Goal: Communication & Community: Share content

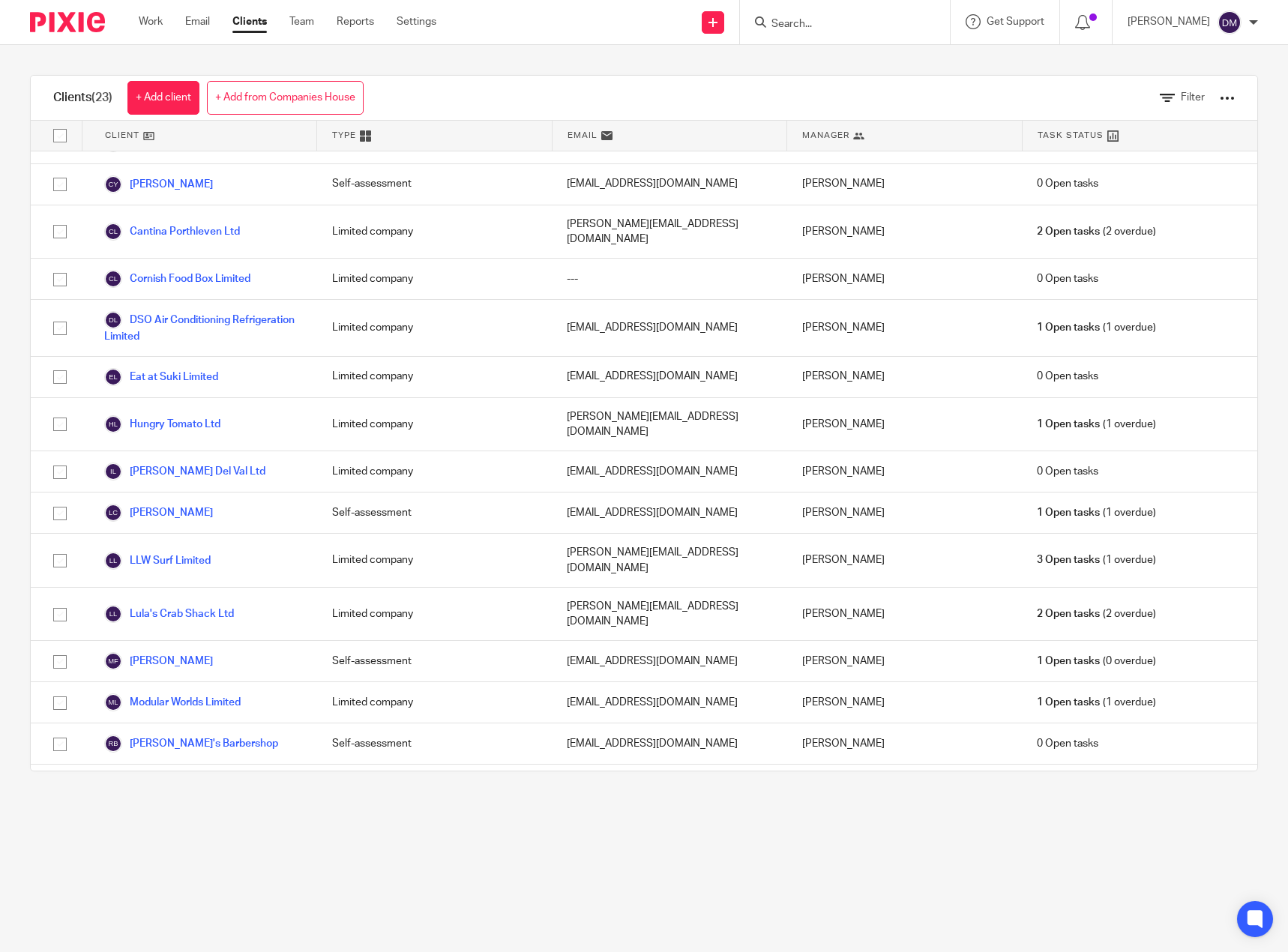
scroll to position [343, 0]
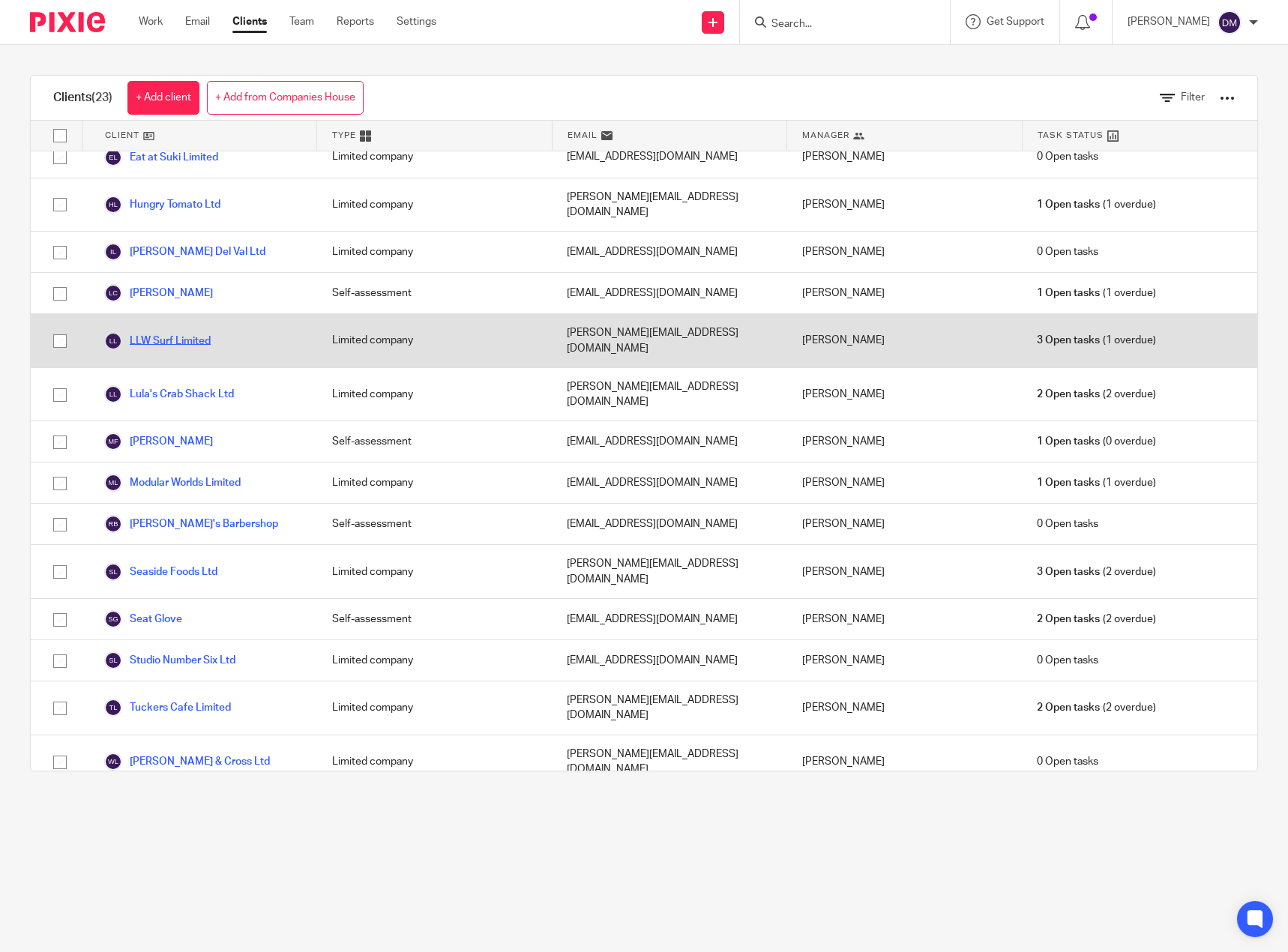
click at [174, 332] on link "LLW Surf Limited" at bounding box center [157, 341] width 106 height 18
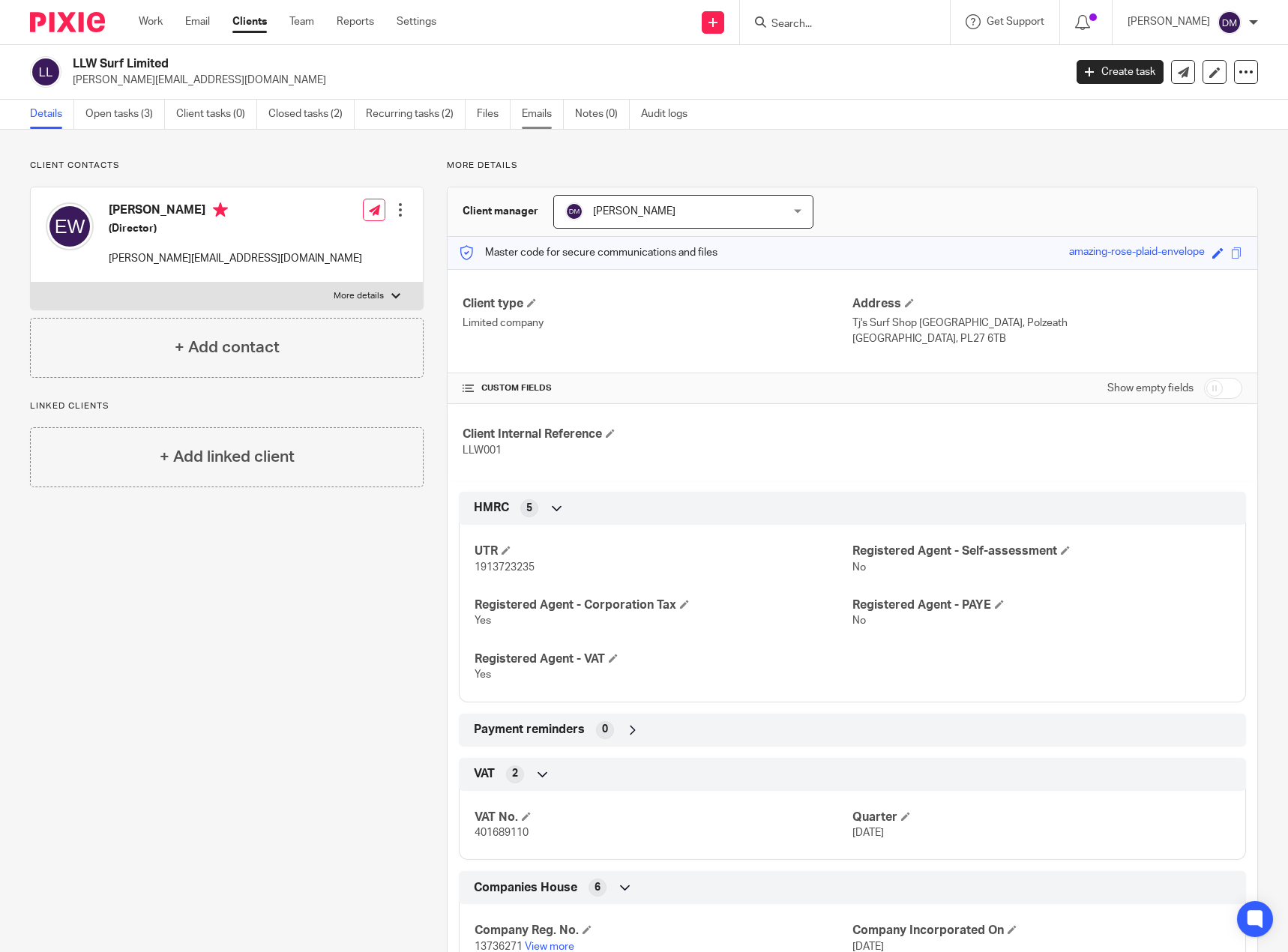
click at [532, 117] on link "Emails" at bounding box center [543, 114] width 42 height 29
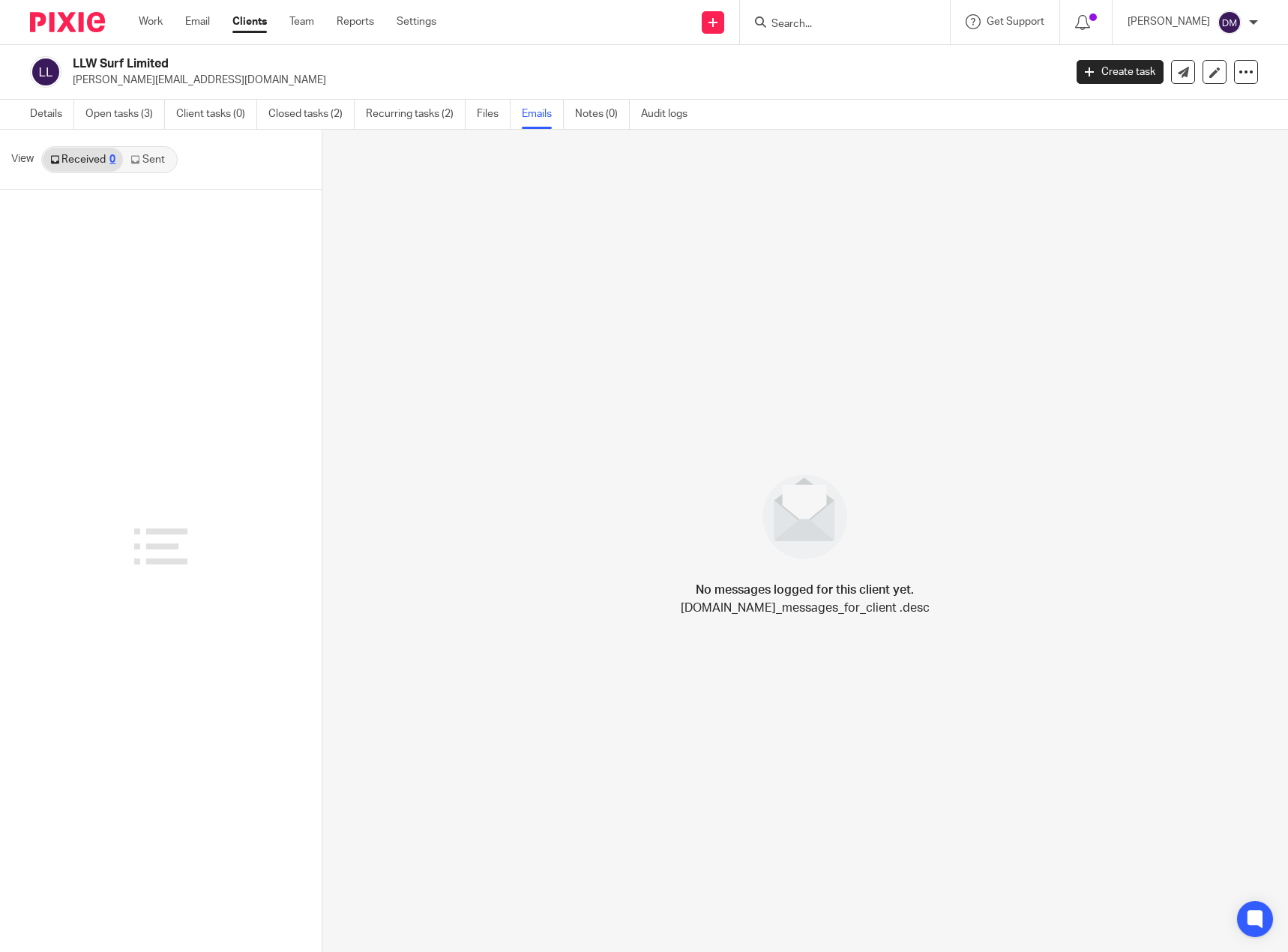
click at [153, 160] on link "Sent" at bounding box center [149, 160] width 53 height 24
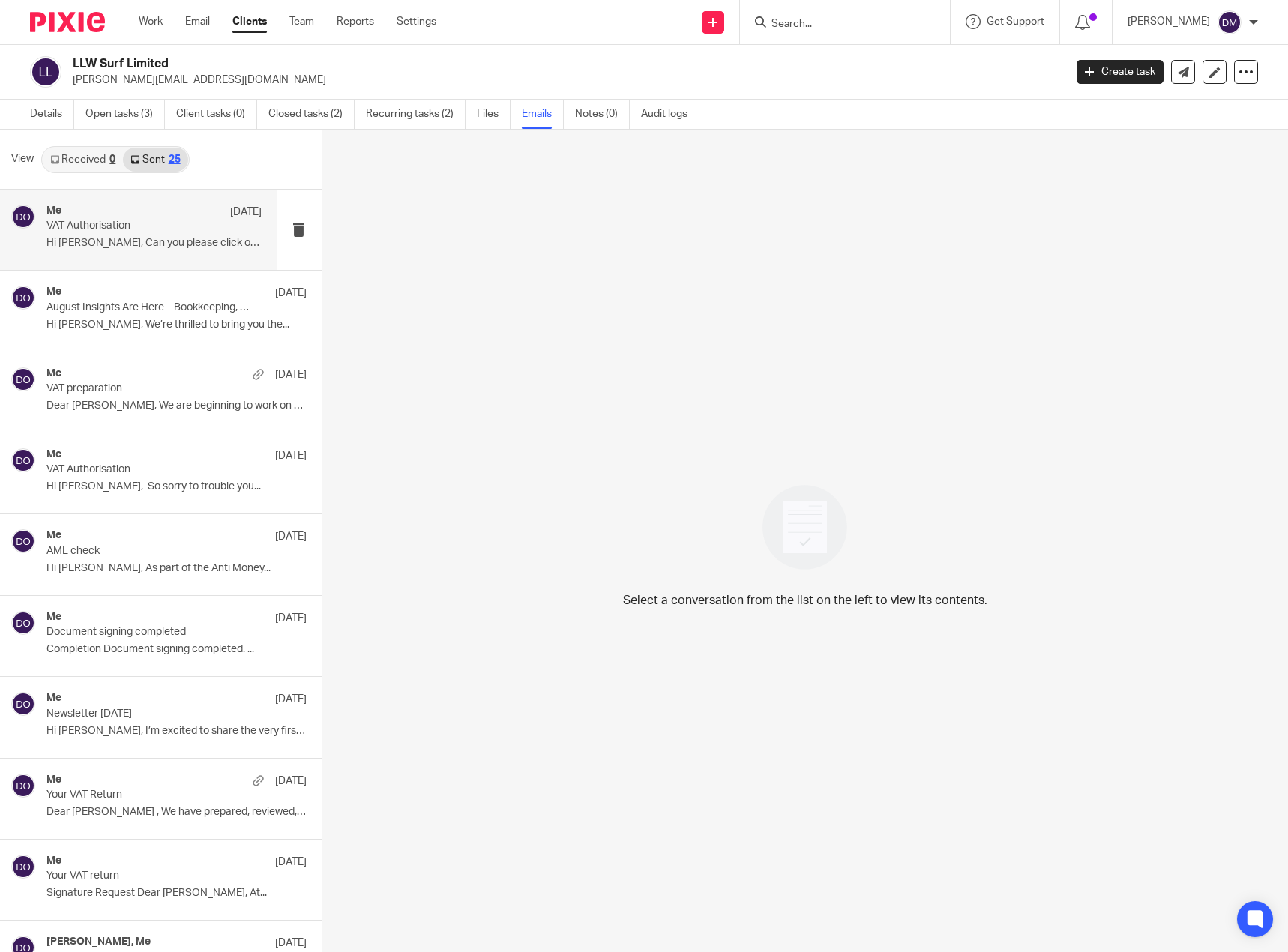
click at [127, 254] on div "Me [DATE] VAT Authorisation Hi [PERSON_NAME], Can you please click on the link.…" at bounding box center [153, 230] width 215 height 50
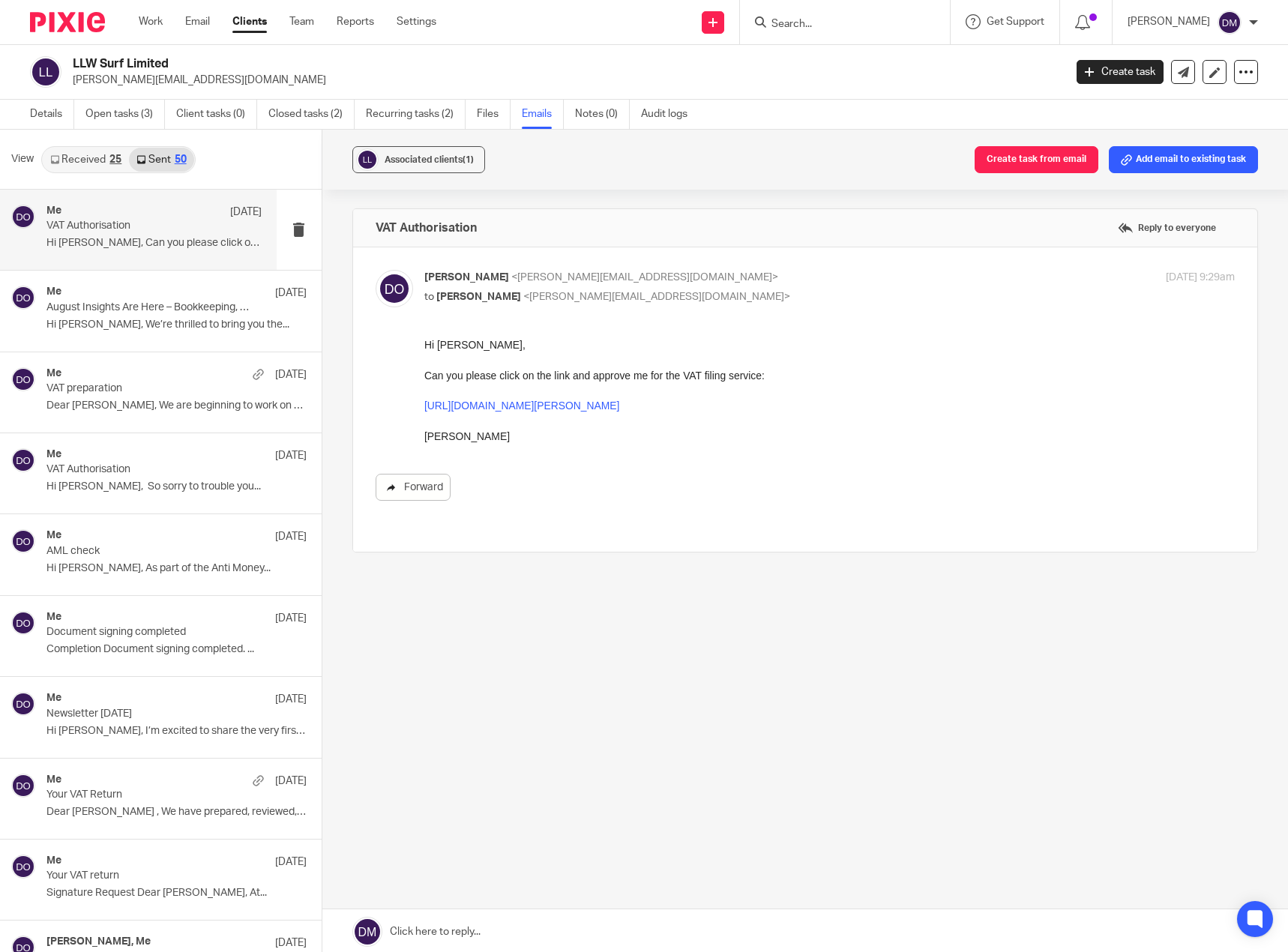
click at [421, 490] on link "Forward" at bounding box center [413, 487] width 75 height 27
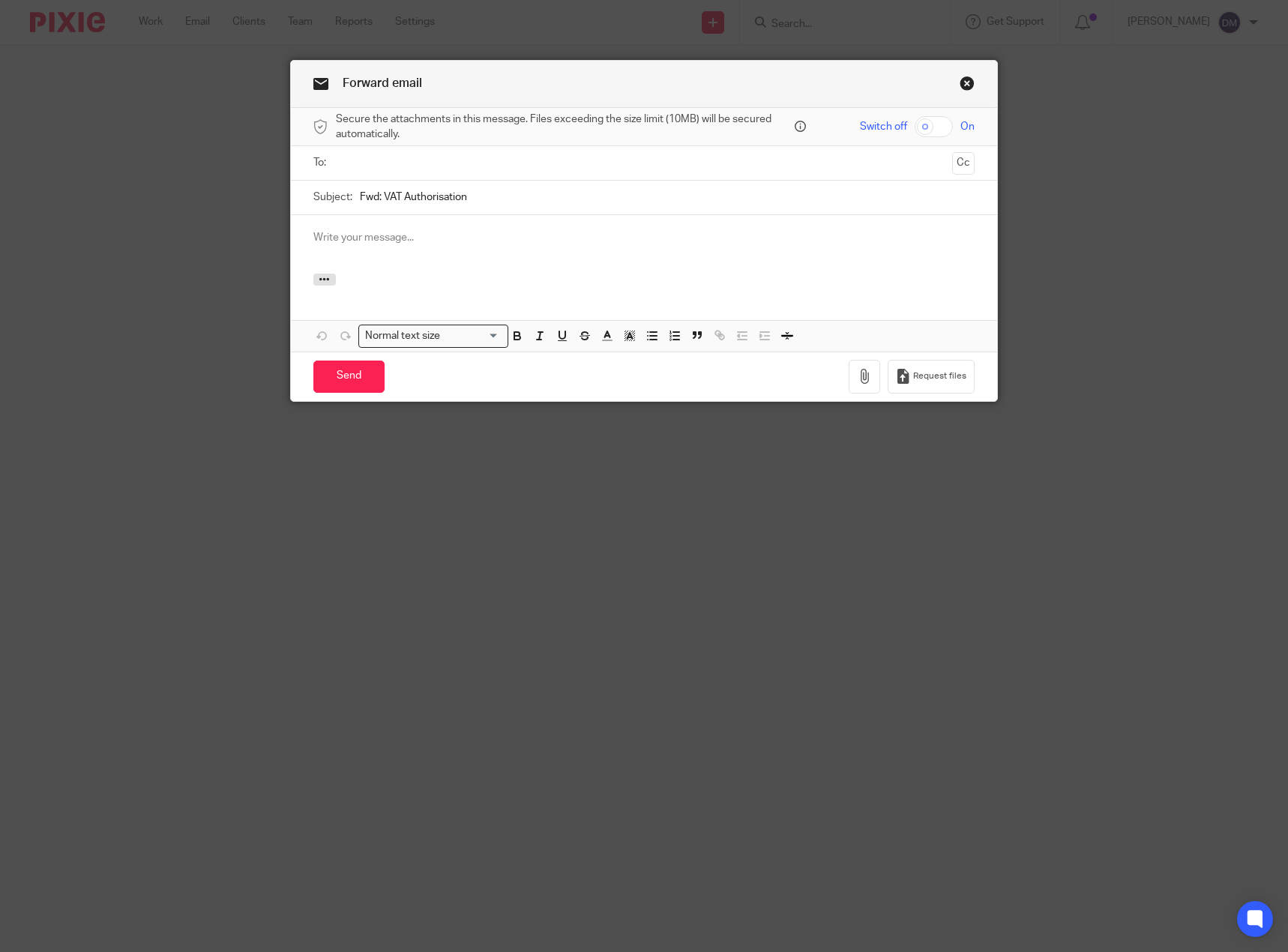
click at [416, 162] on input "text" at bounding box center [644, 162] width 606 height 17
type input "ewharton160@gmail.com"
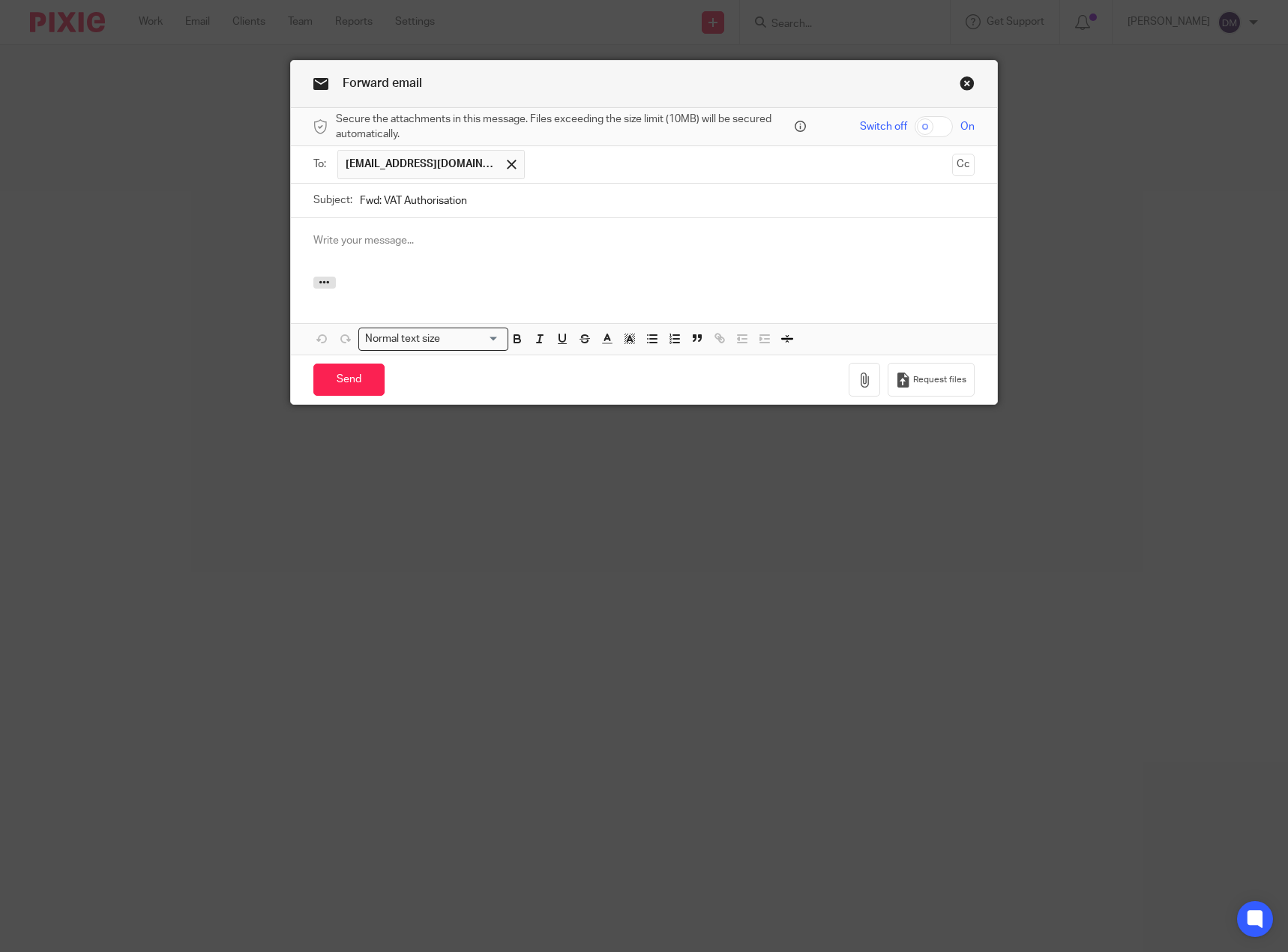
click at [403, 234] on p at bounding box center [644, 240] width 662 height 15
click at [405, 247] on p at bounding box center [644, 240] width 662 height 15
click at [361, 377] on input "Send" at bounding box center [349, 380] width 71 height 32
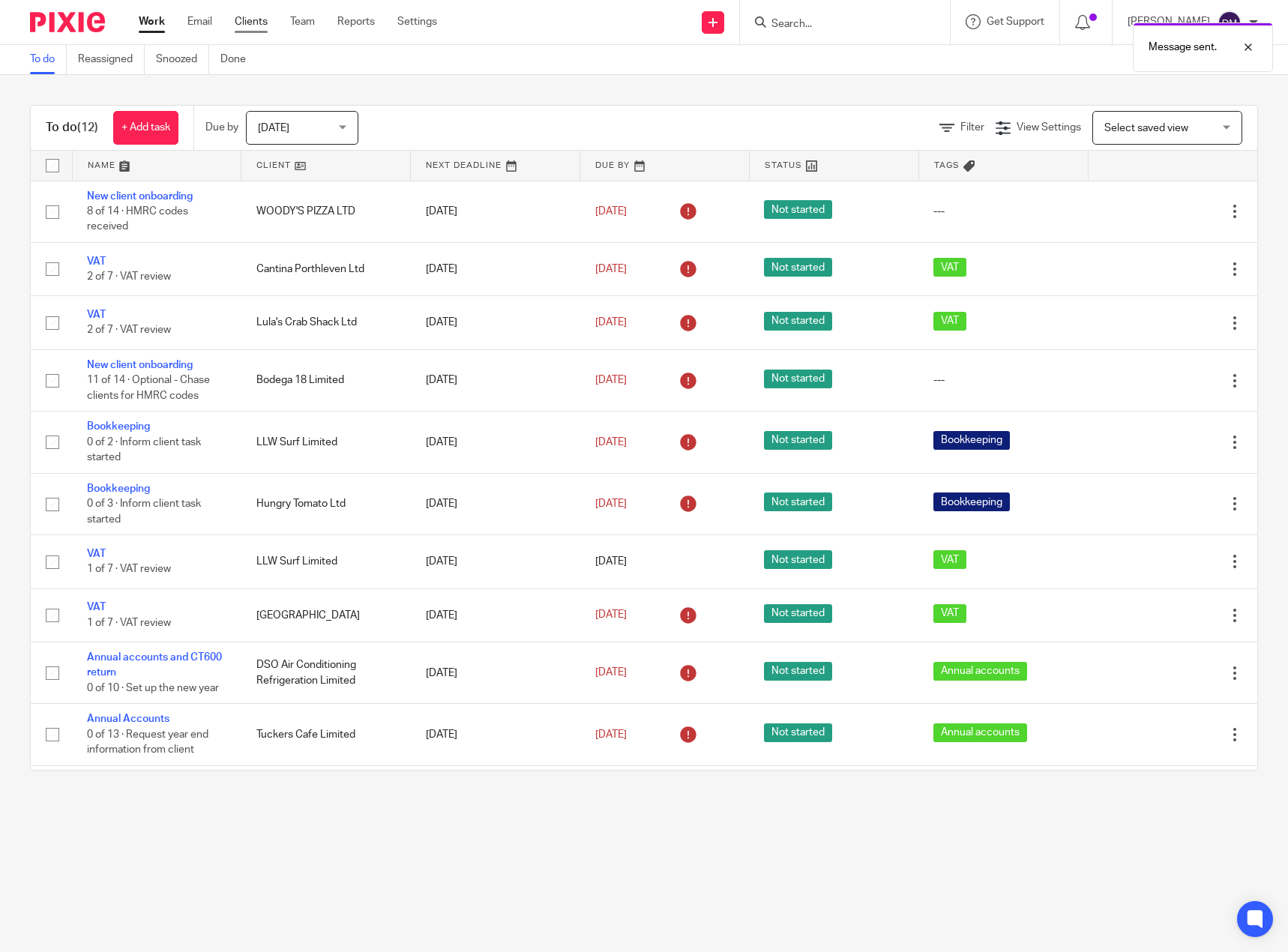
click at [254, 23] on link "Clients" at bounding box center [251, 22] width 33 height 15
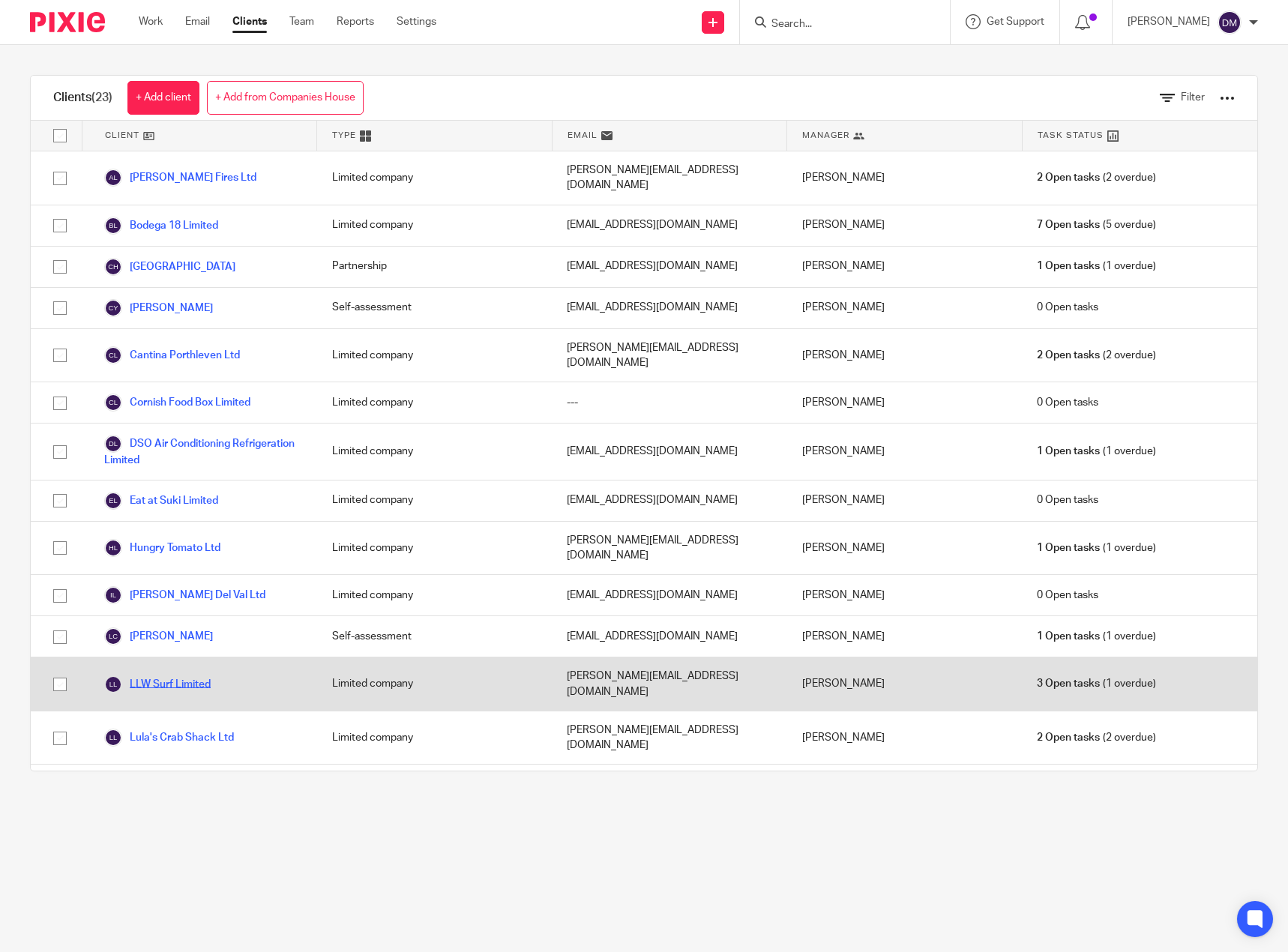
click at [200, 675] on link "LLW Surf Limited" at bounding box center [157, 684] width 106 height 18
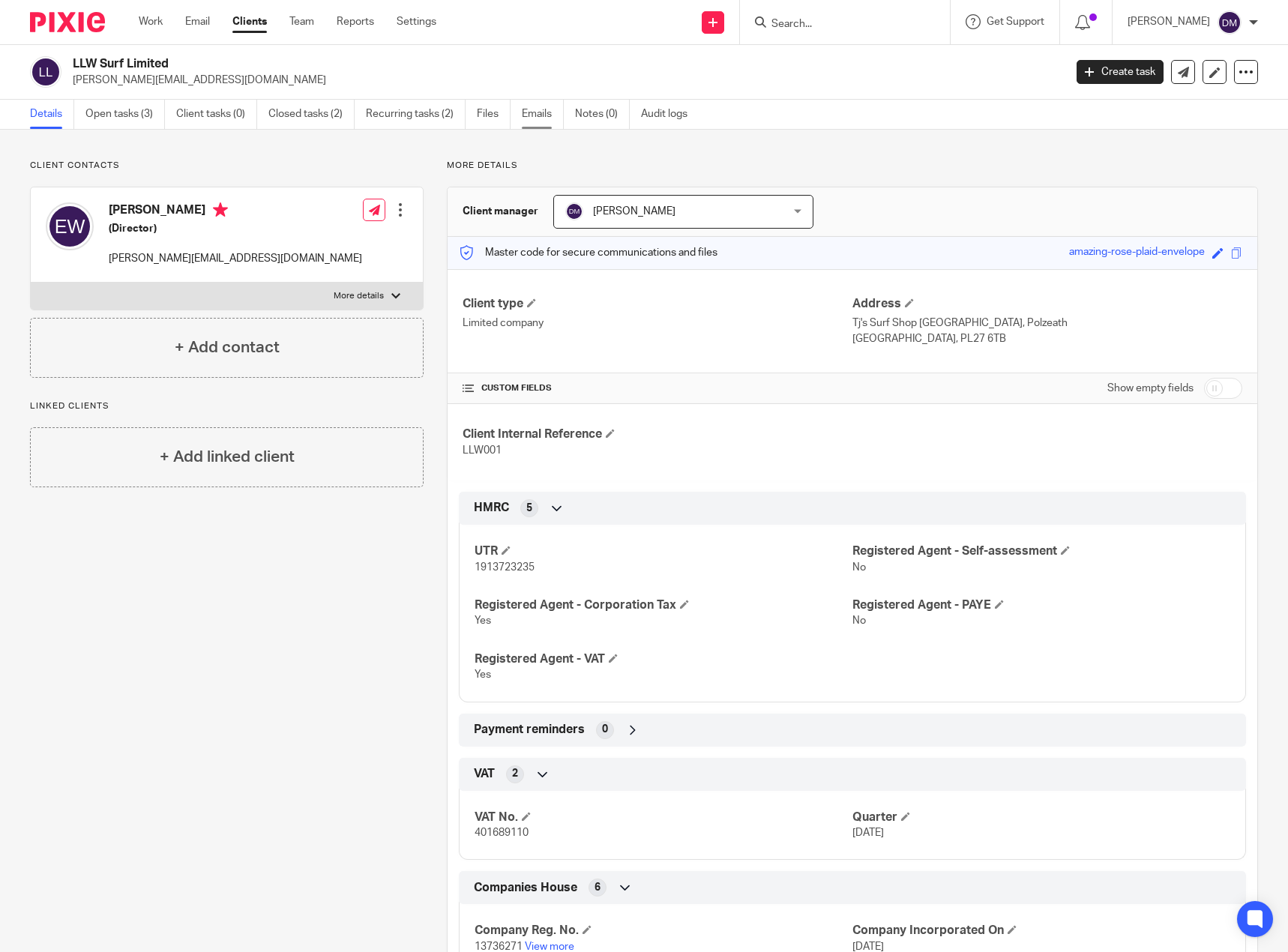
click at [557, 106] on link "Emails" at bounding box center [543, 114] width 42 height 29
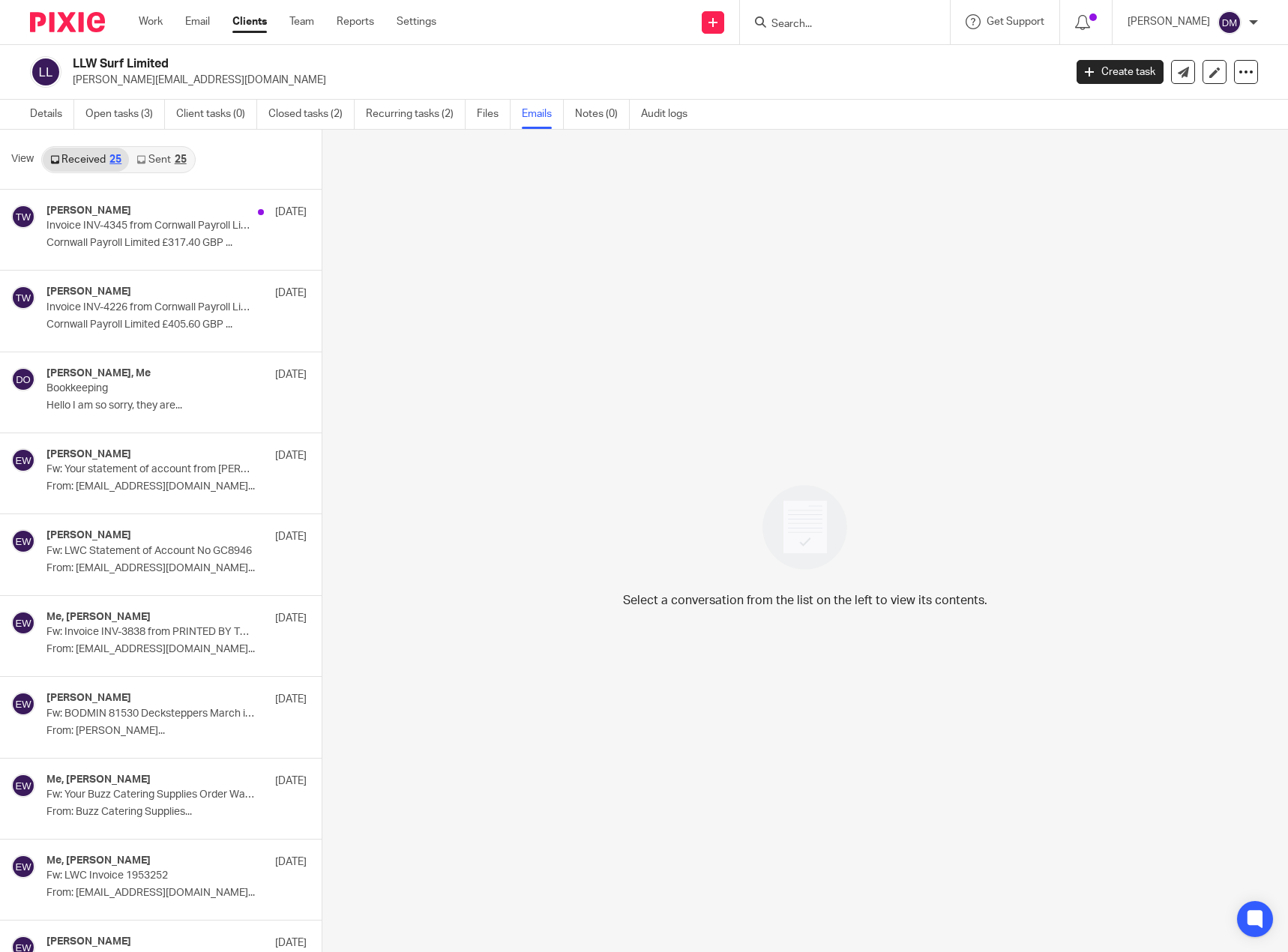
click at [150, 162] on link "Sent 25" at bounding box center [161, 160] width 64 height 24
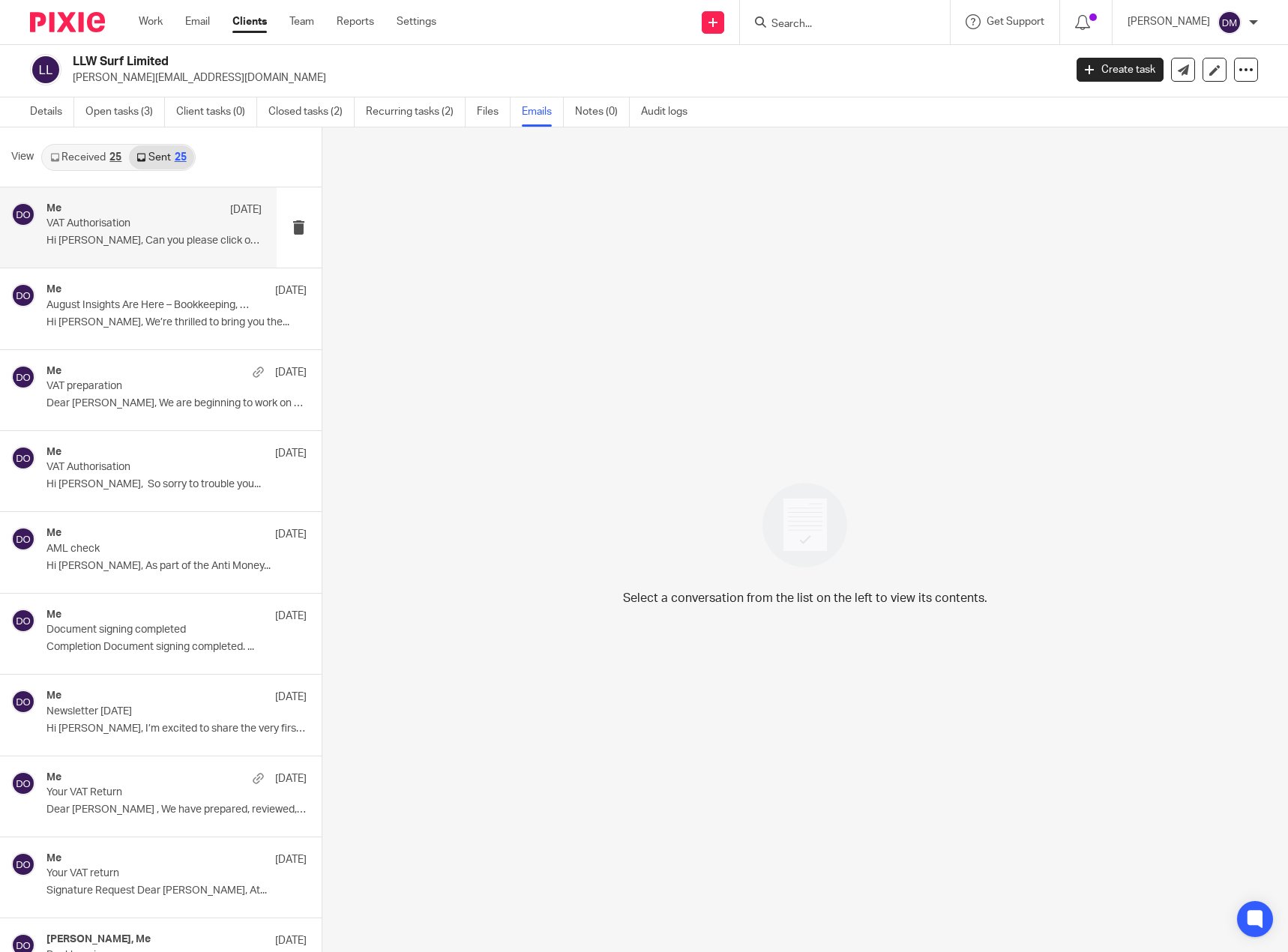
click at [140, 228] on p "VAT Authorisation" at bounding box center [132, 224] width 172 height 13
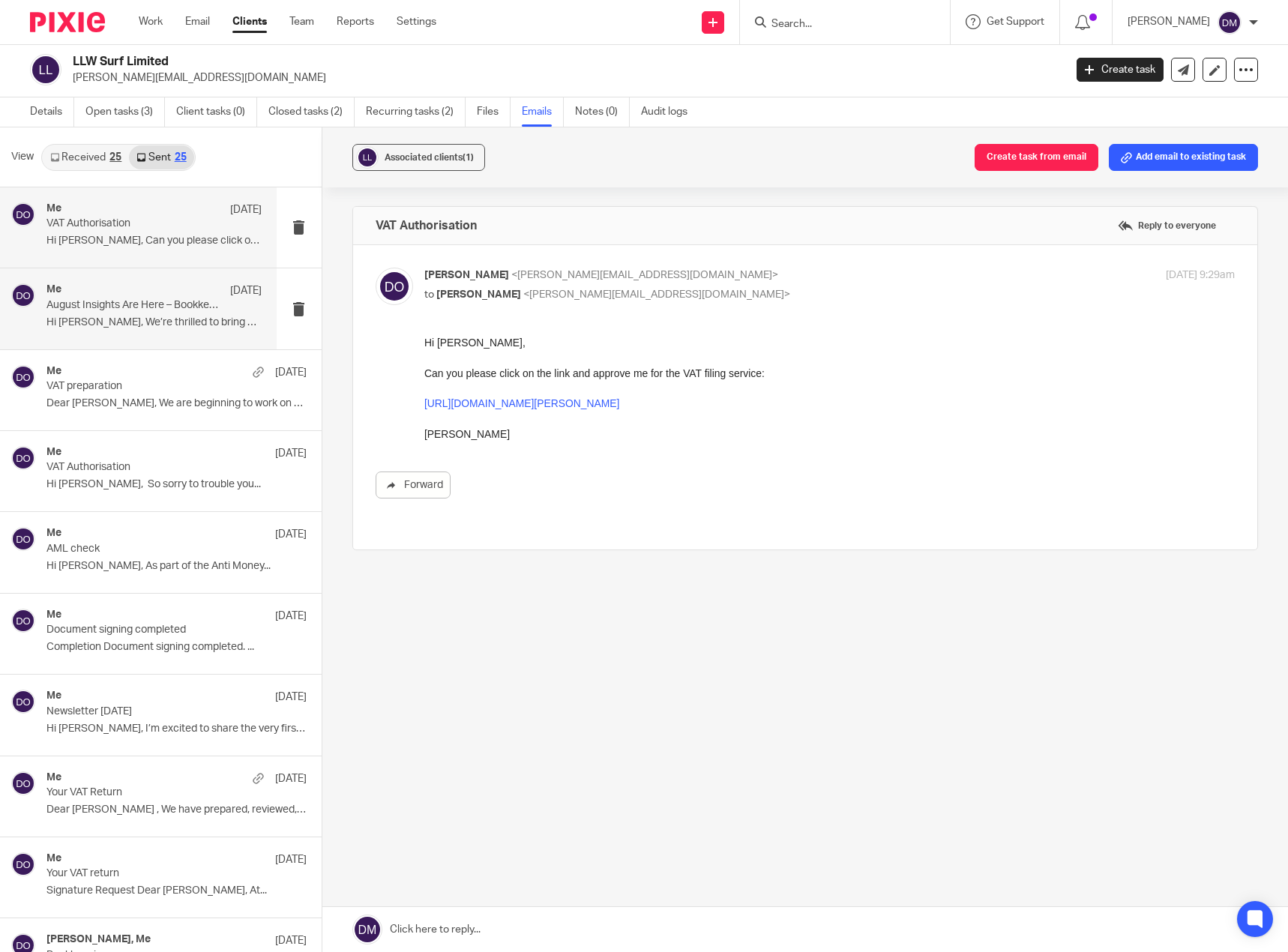
scroll to position [0, 0]
click at [106, 164] on link "Received 25" at bounding box center [86, 157] width 86 height 24
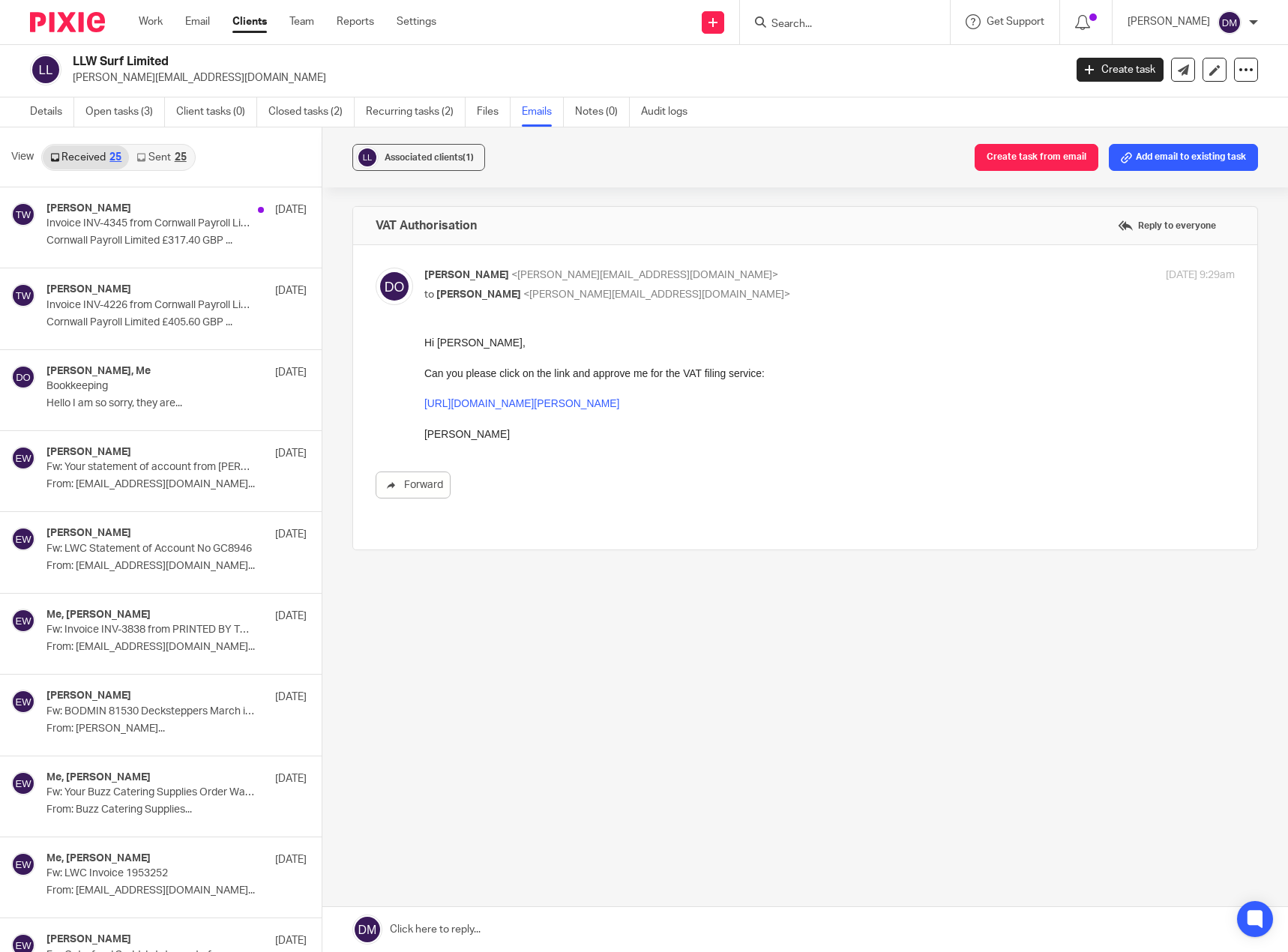
click at [166, 155] on link "Sent 25" at bounding box center [161, 157] width 64 height 24
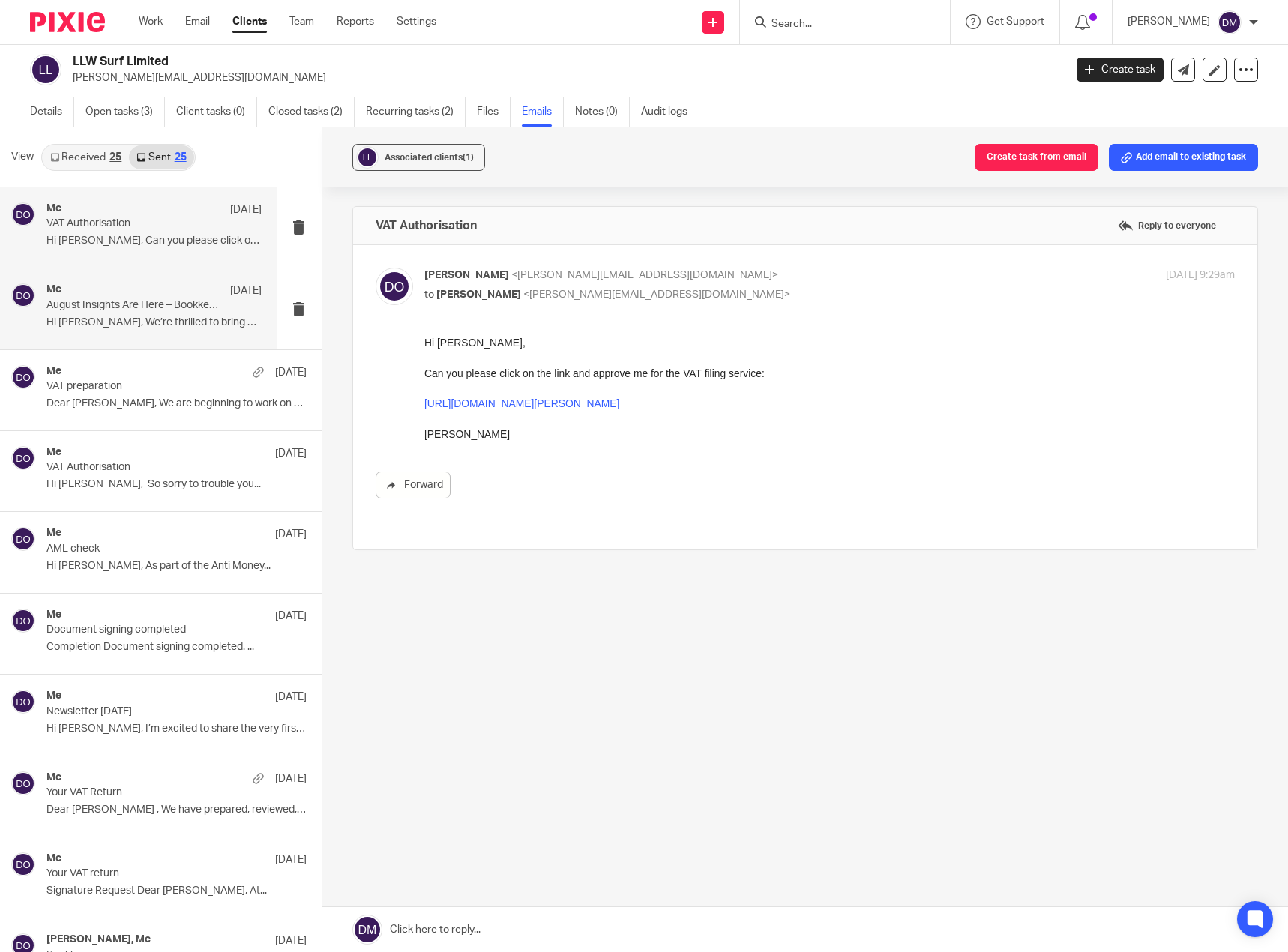
click at [136, 306] on p "August Insights Are Here – Bookkeeping, Pensions & More 🌞" at bounding box center [132, 306] width 172 height 13
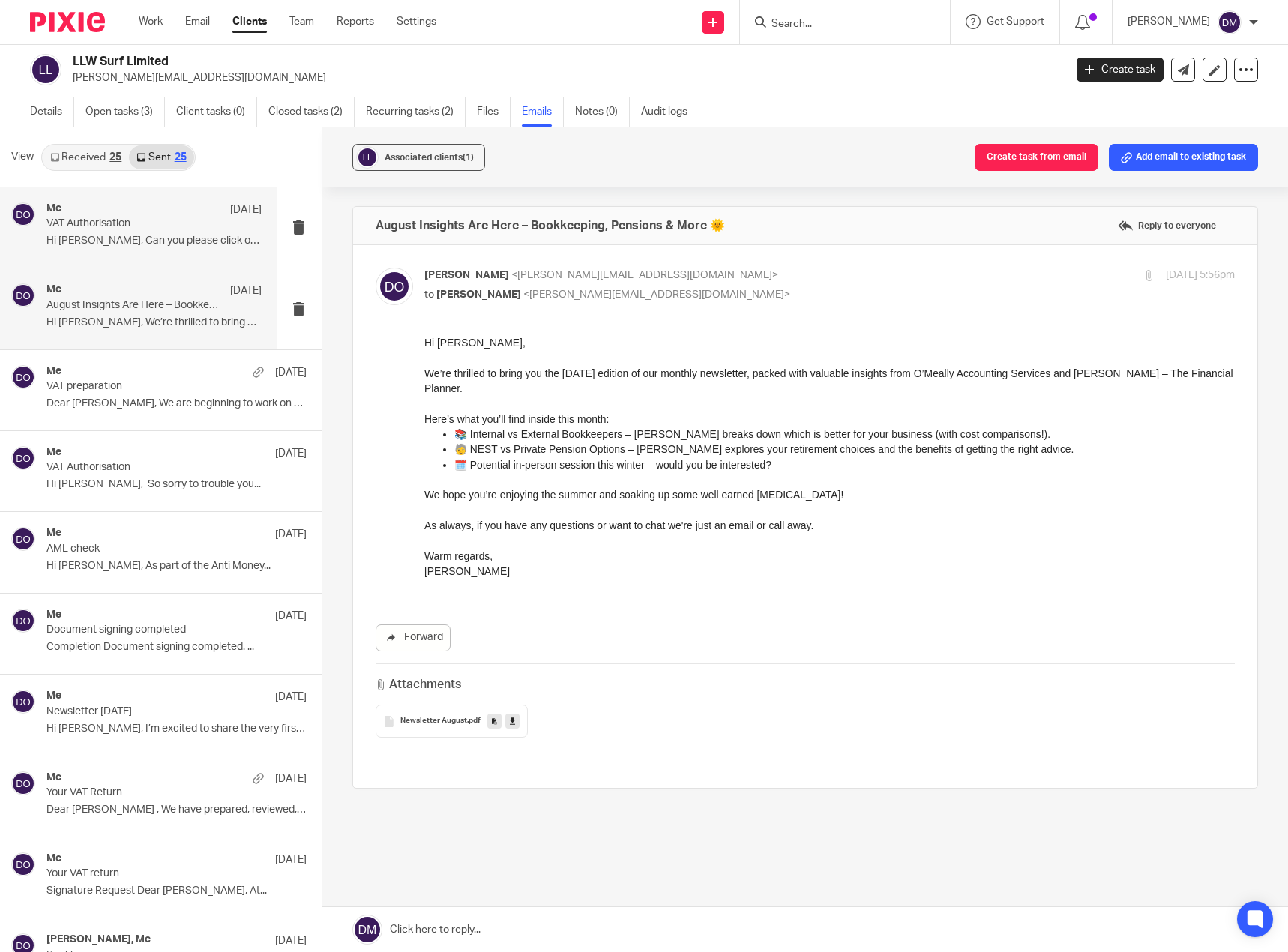
click at [169, 218] on p "VAT Authorisation" at bounding box center [132, 224] width 172 height 13
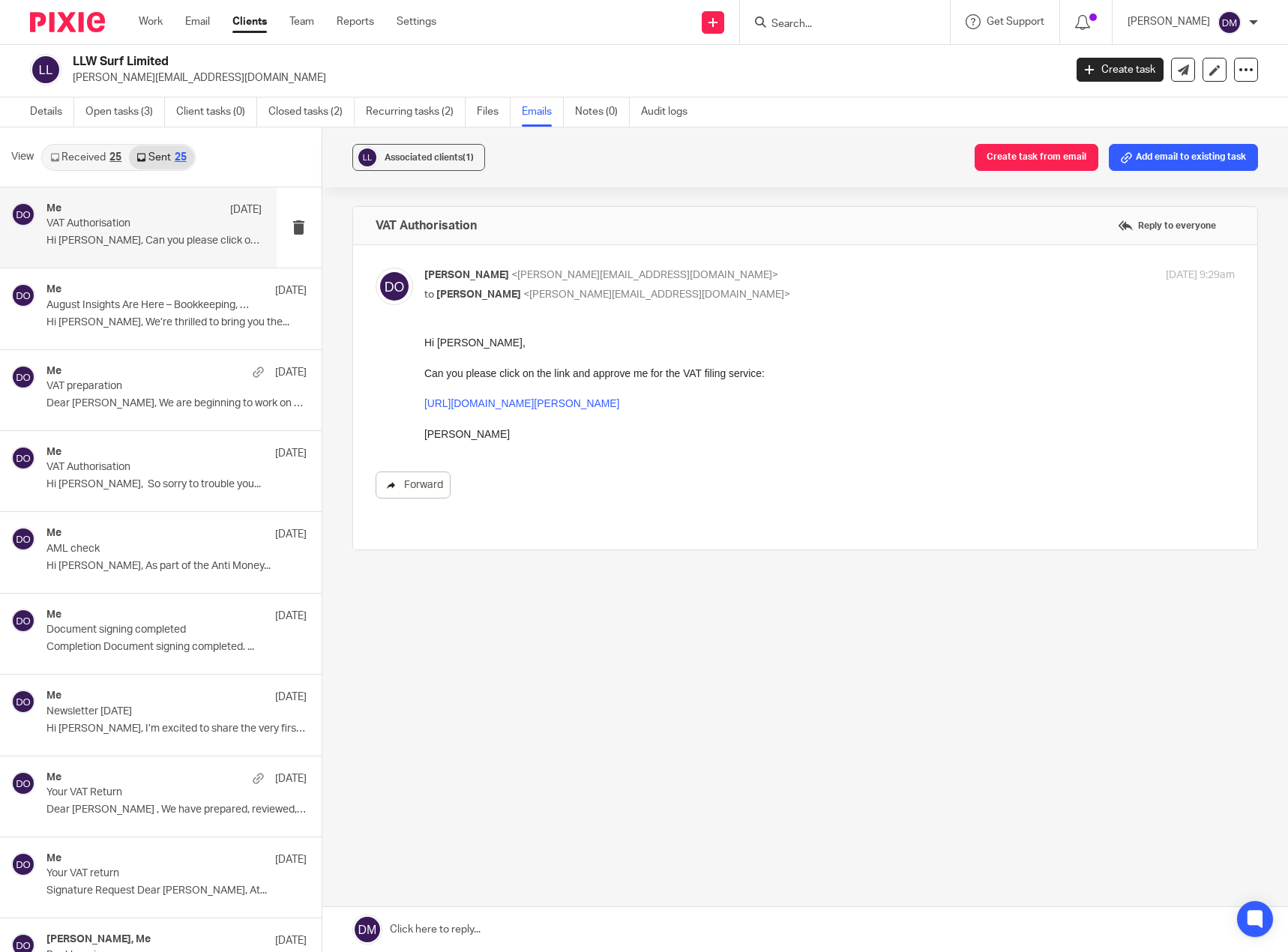
click at [405, 491] on link "Forward" at bounding box center [413, 485] width 75 height 27
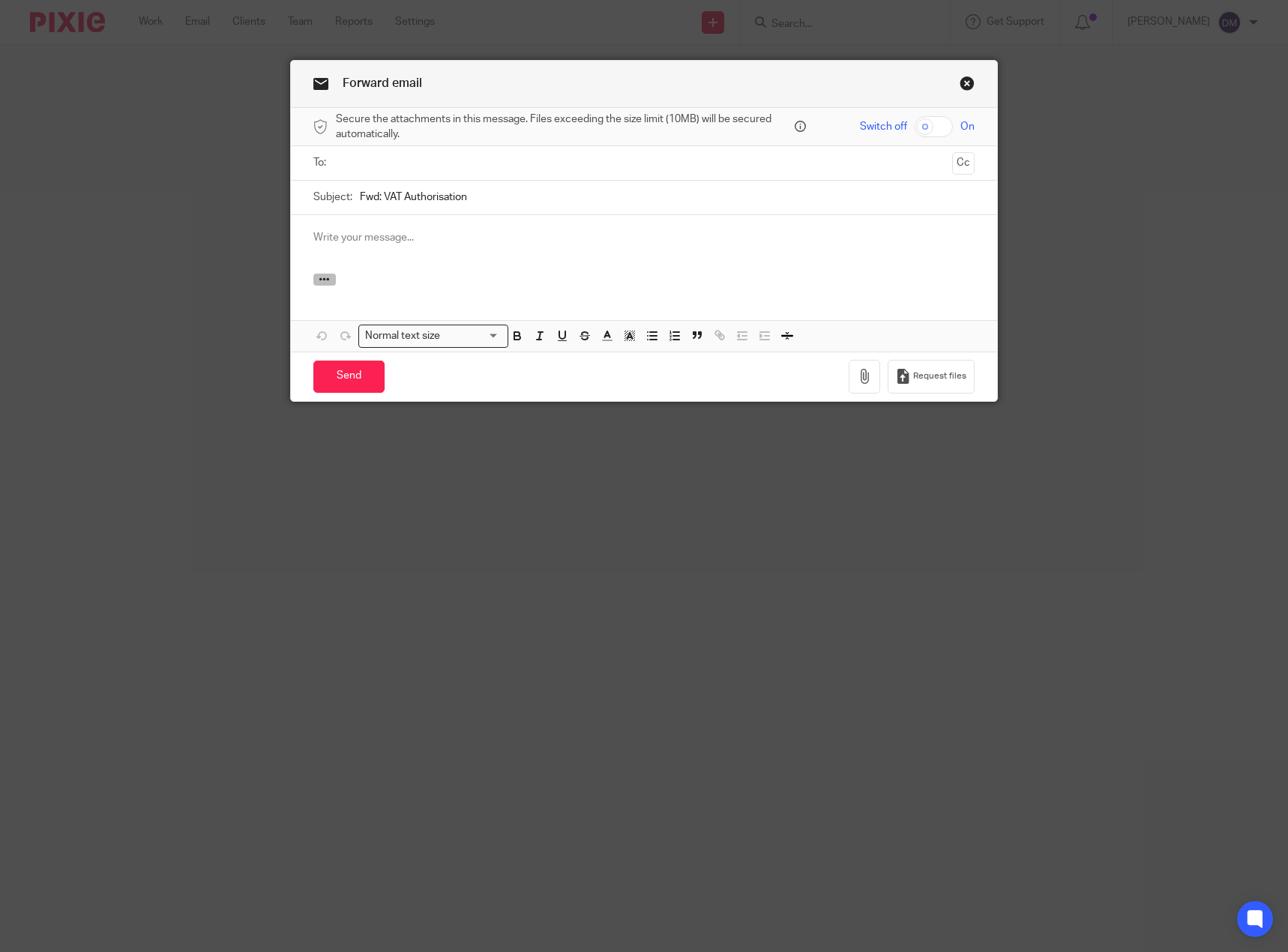
click at [319, 281] on icon "button" at bounding box center [325, 279] width 11 height 11
